Goal: Transaction & Acquisition: Purchase product/service

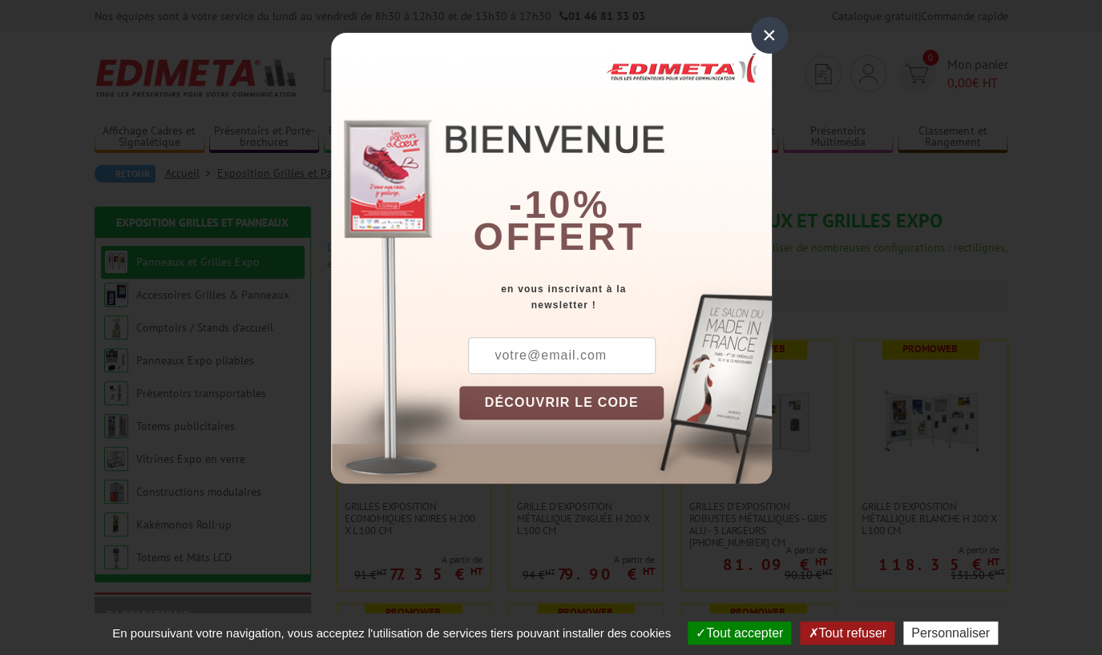
click at [771, 32] on div "×" at bounding box center [769, 35] width 37 height 37
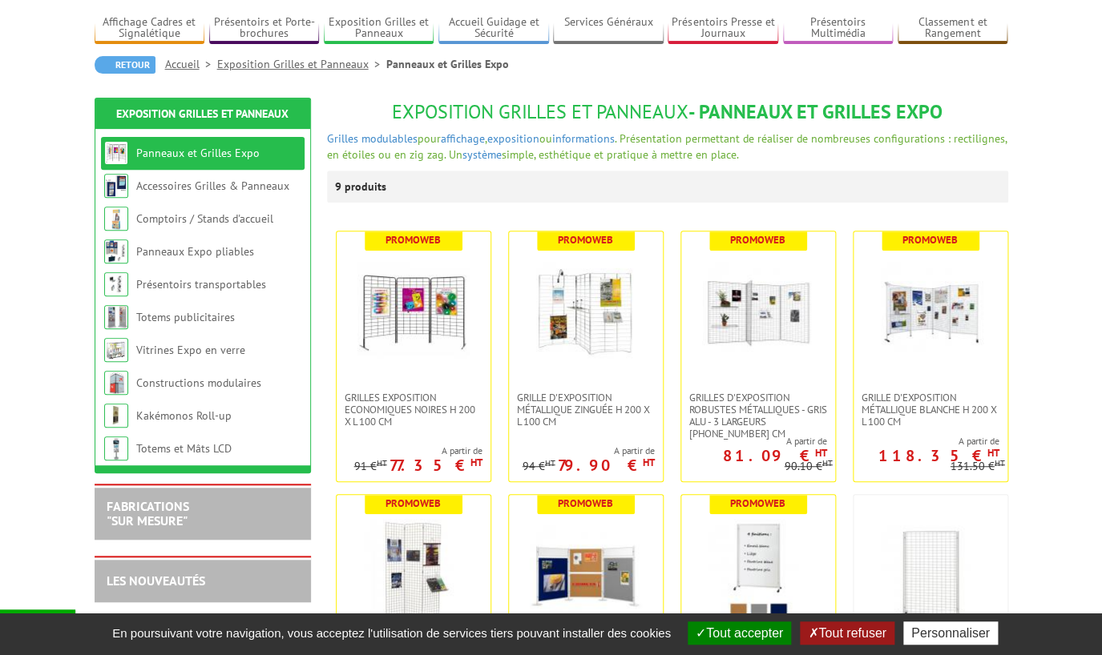
scroll to position [127, 0]
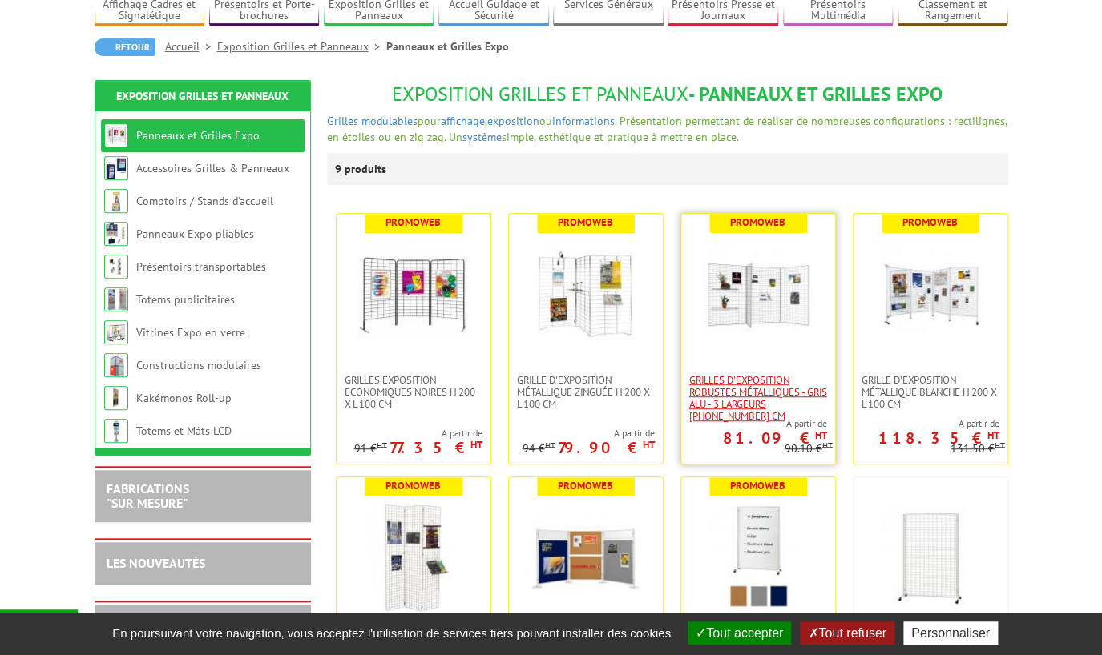
click at [751, 387] on span "Grilles d'exposition robustes métalliques - gris alu - 3 largeurs [PHONE_NUMBER…" at bounding box center [758, 398] width 138 height 48
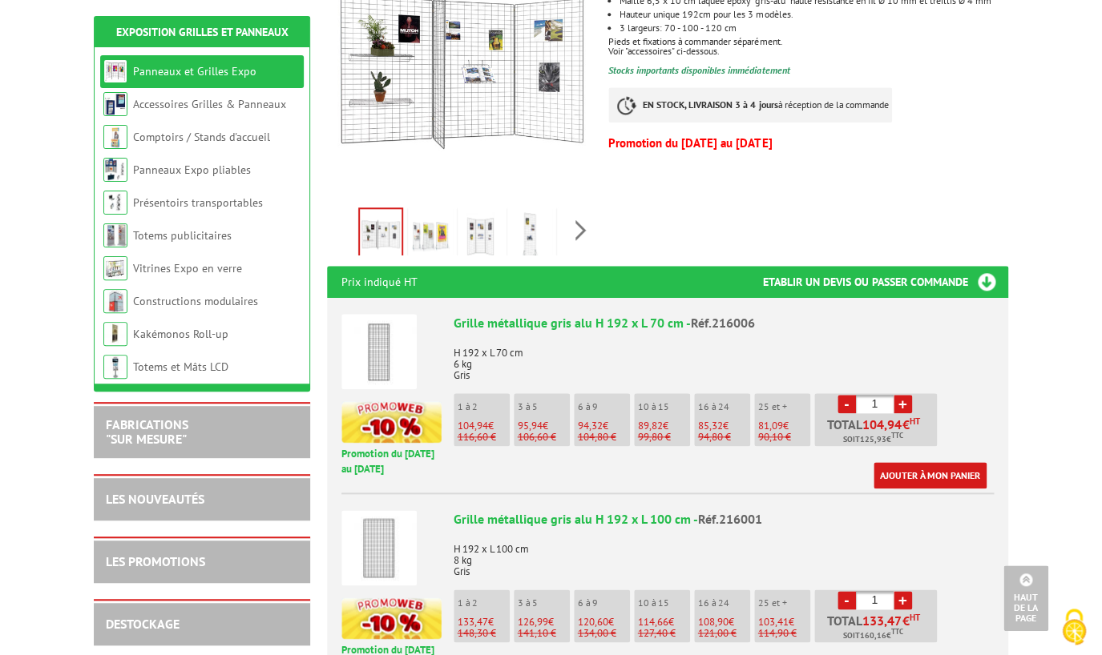
scroll to position [393, 0]
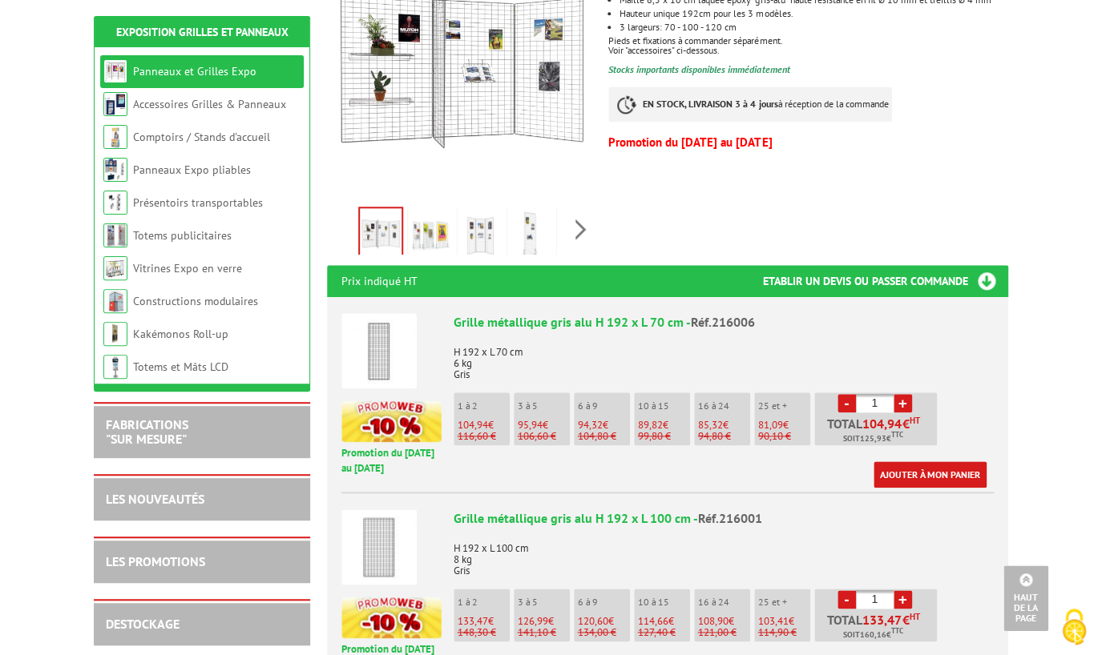
click at [652, 405] on p "10 à 15" at bounding box center [664, 406] width 52 height 11
click at [905, 406] on link "+" at bounding box center [902, 403] width 18 height 18
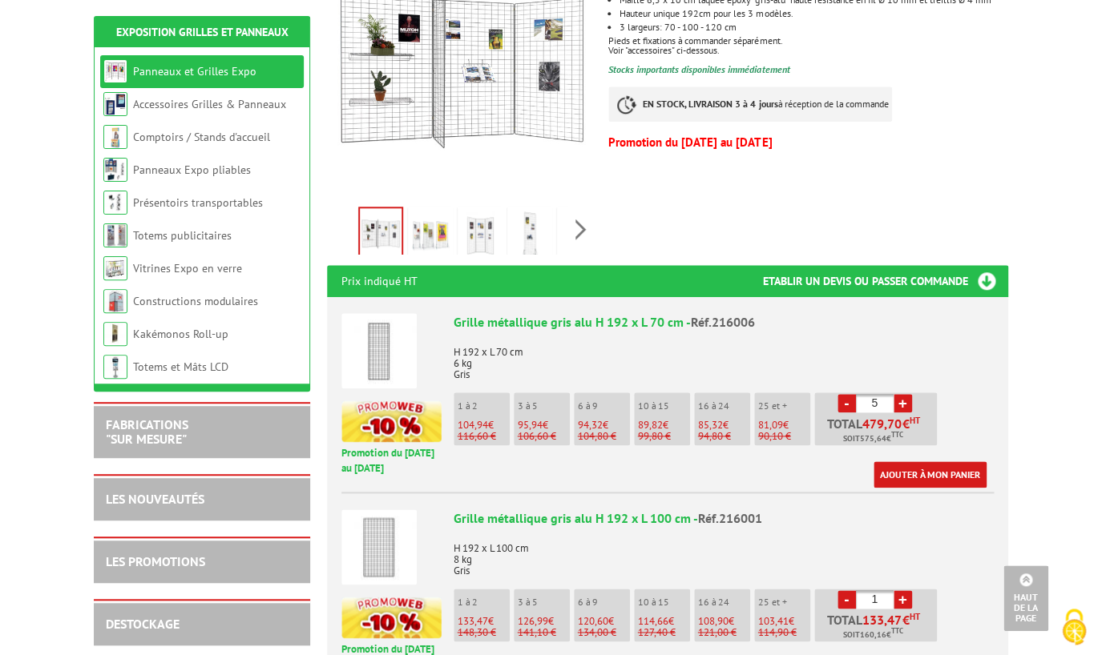
click at [905, 406] on link "+" at bounding box center [902, 403] width 18 height 18
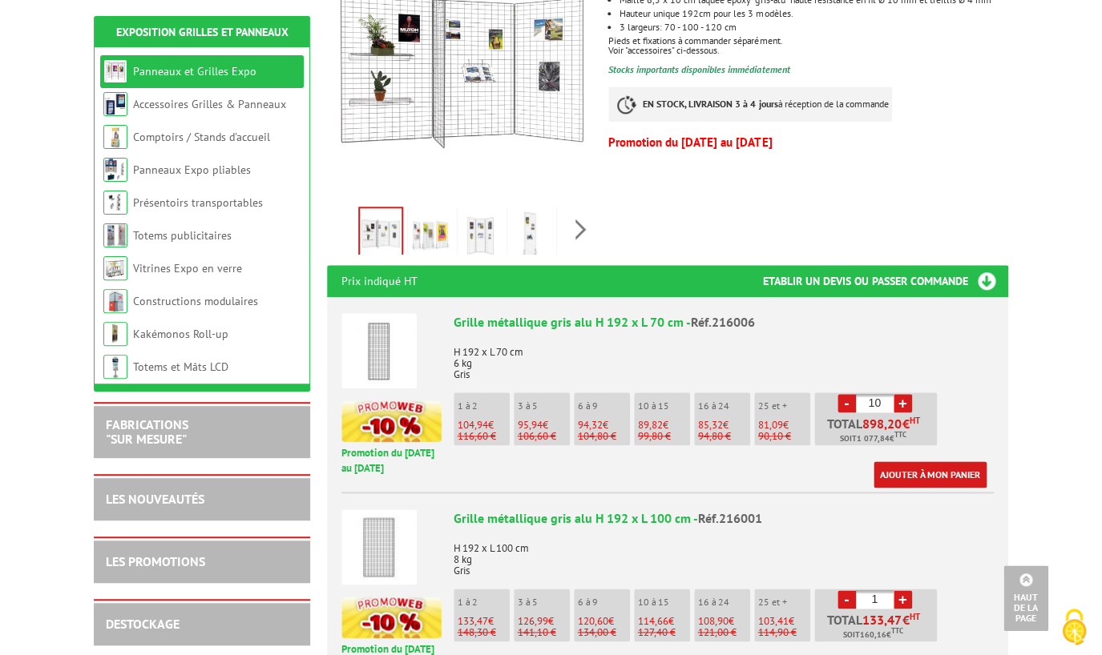
click at [906, 399] on link "+" at bounding box center [902, 403] width 18 height 18
type input "12"
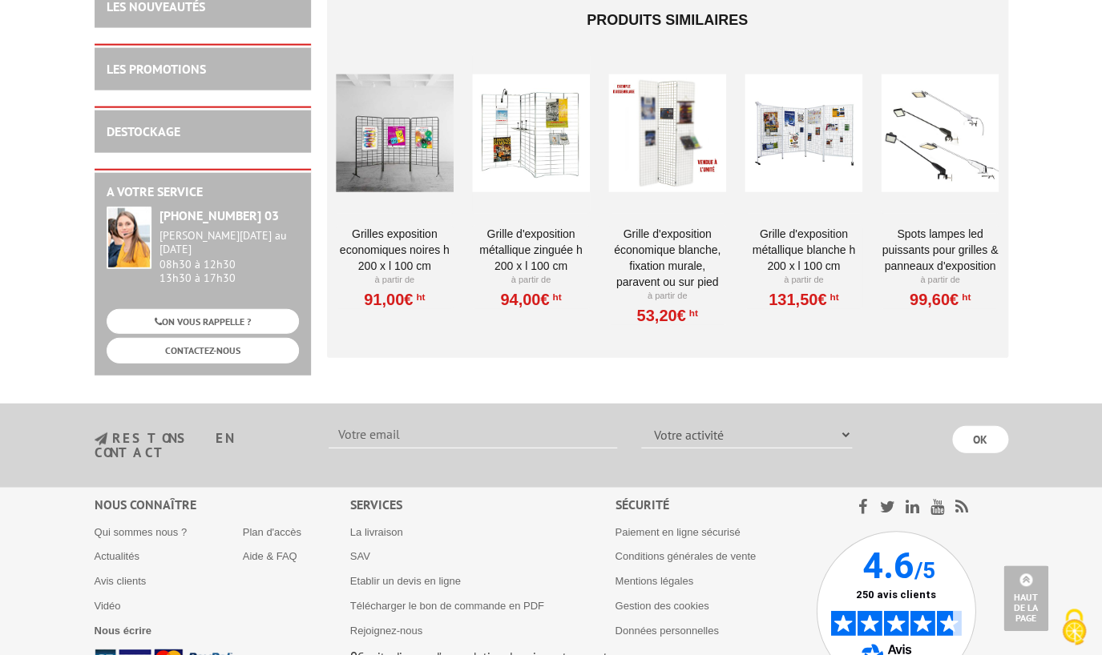
scroll to position [5694, 0]
click at [539, 245] on link "Grille d'exposition métallique Zinguée H 200 x L 100 cm" at bounding box center [531, 249] width 118 height 48
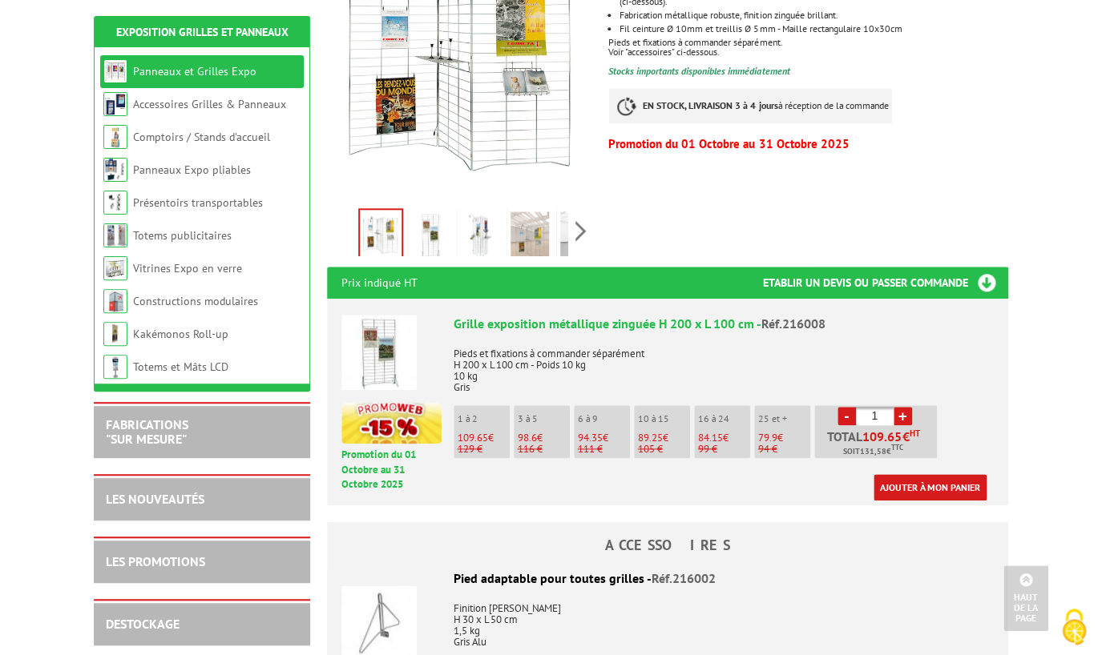
scroll to position [410, 0]
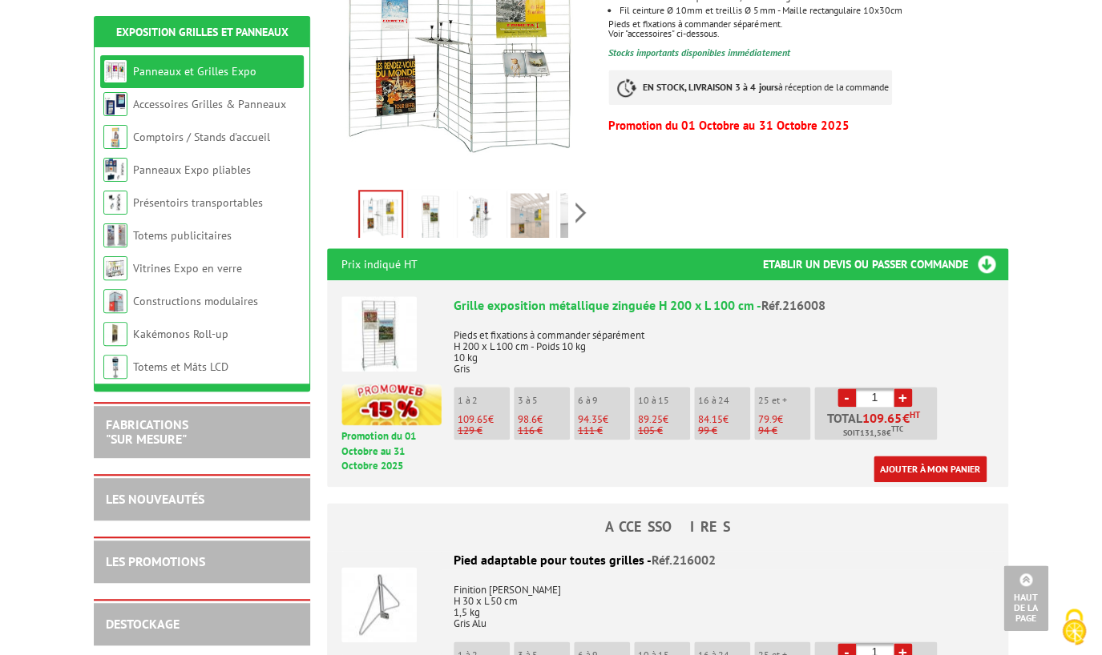
click at [719, 425] on p "99 €" at bounding box center [724, 430] width 52 height 11
click at [721, 392] on li "16 à 24 84.15 € 99 €" at bounding box center [722, 413] width 56 height 53
click at [906, 389] on link "+" at bounding box center [902, 398] width 18 height 18
click at [905, 389] on link "+" at bounding box center [902, 398] width 18 height 18
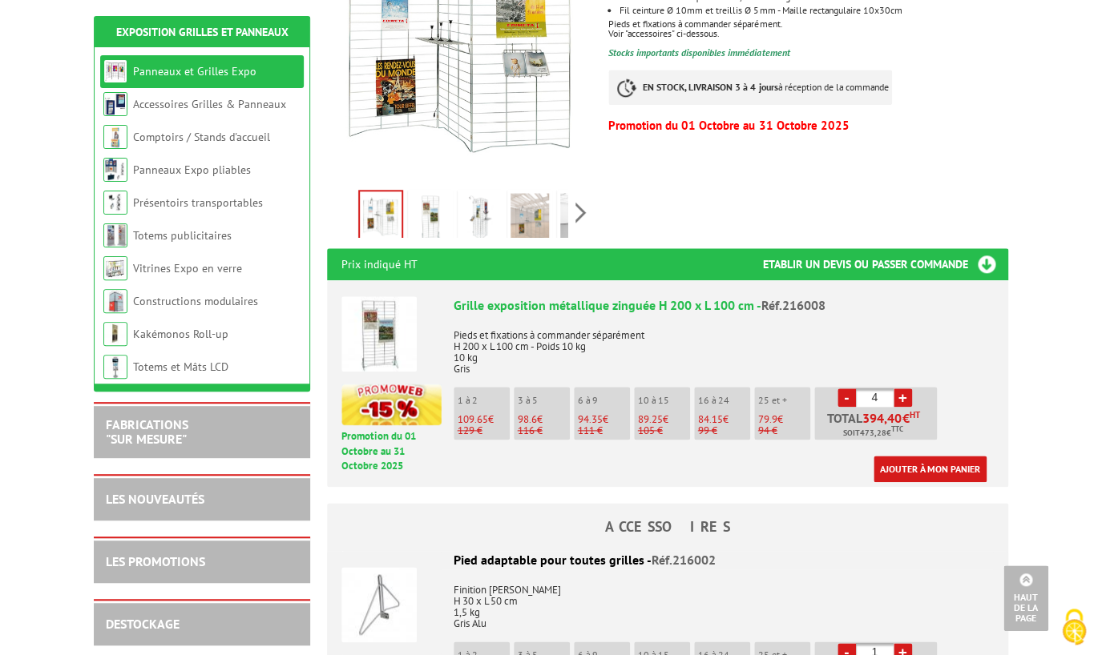
click at [905, 389] on link "+" at bounding box center [902, 398] width 18 height 18
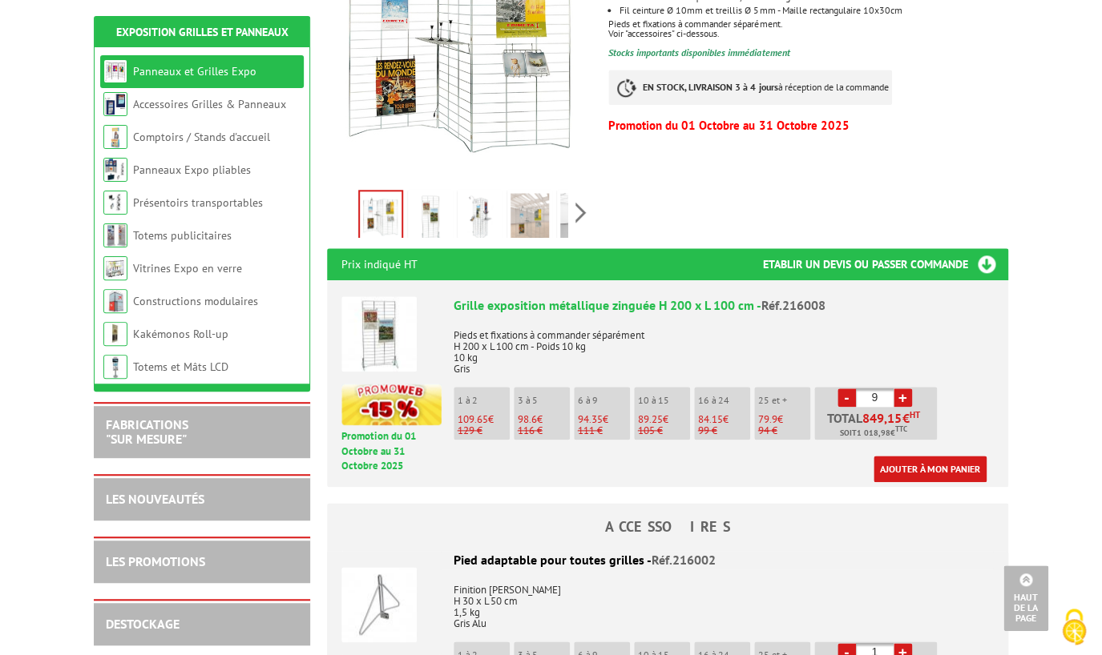
click at [905, 389] on link "+" at bounding box center [902, 398] width 18 height 18
type input "13"
